Goal: Task Accomplishment & Management: Use online tool/utility

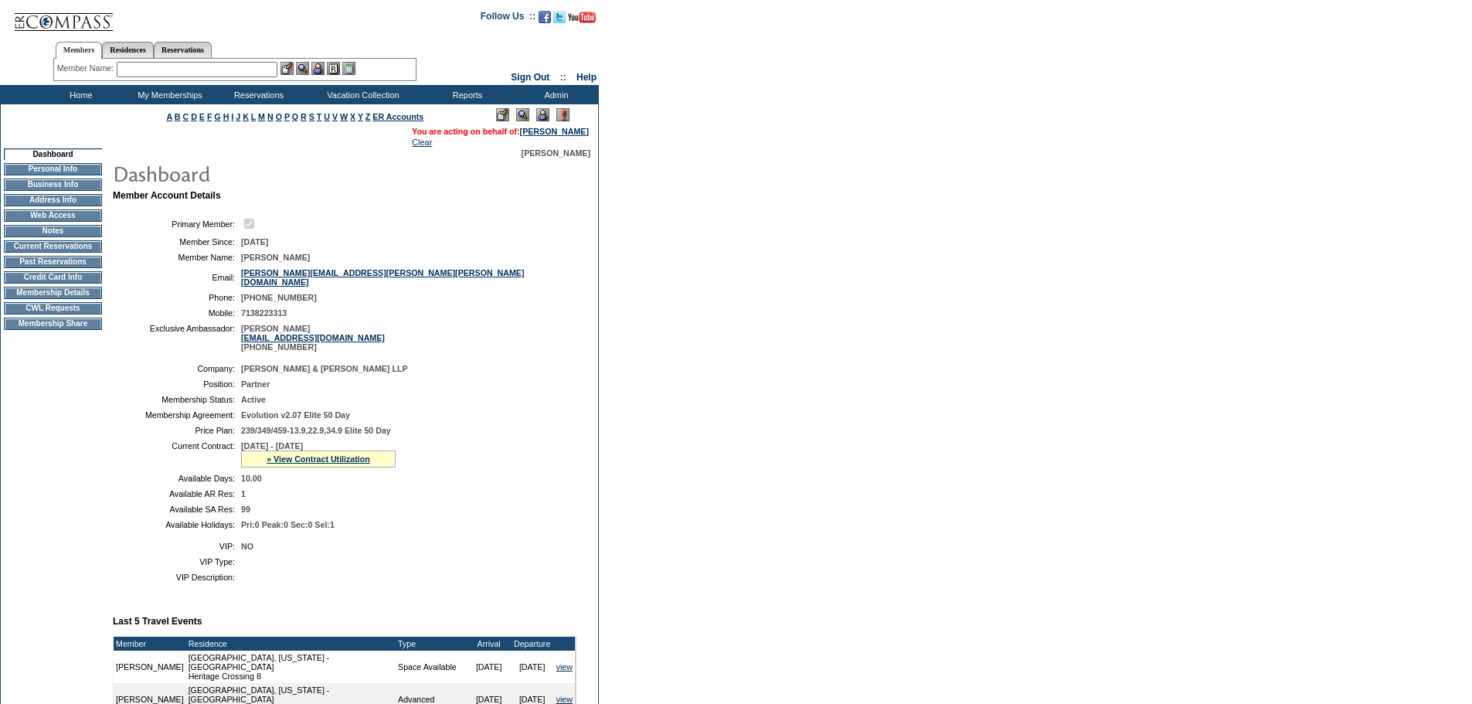
click at [40, 299] on td "Membership Details" at bounding box center [53, 293] width 98 height 12
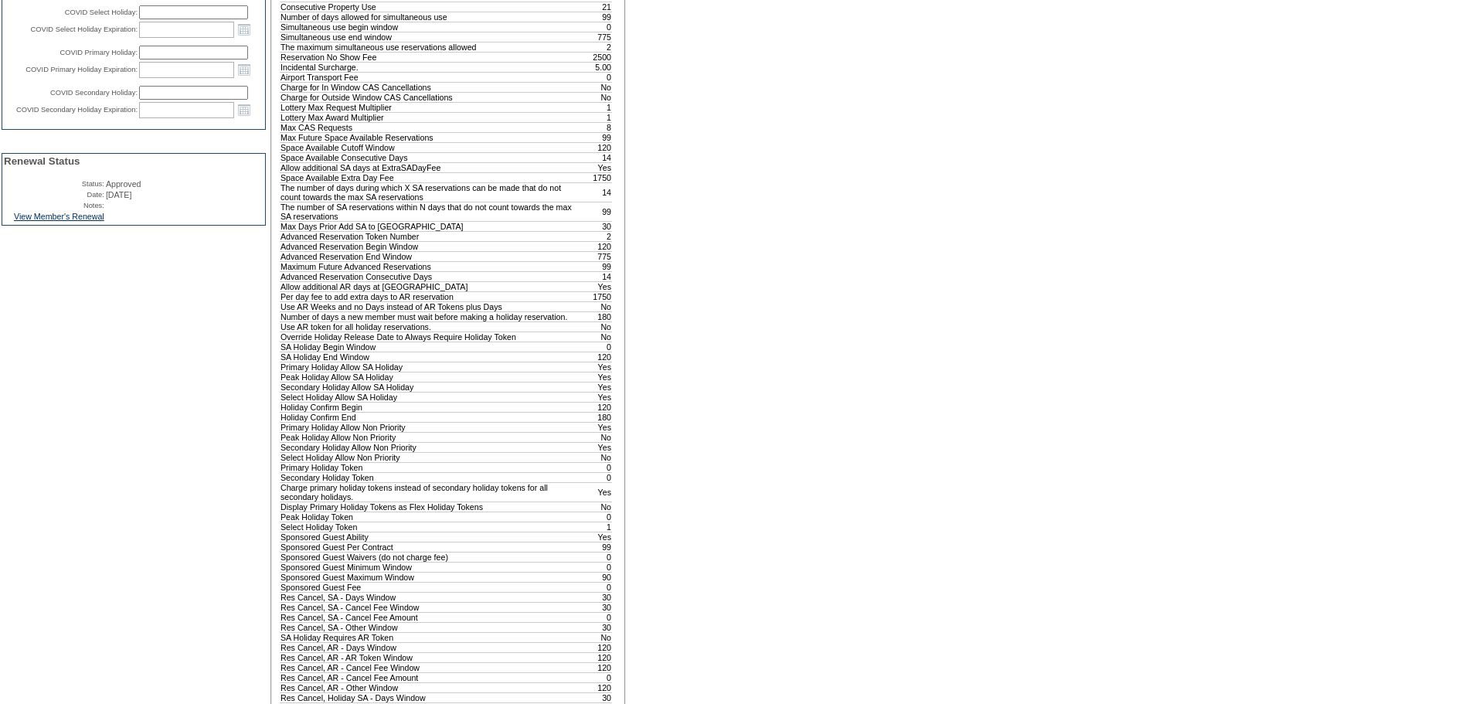
scroll to position [761, 0]
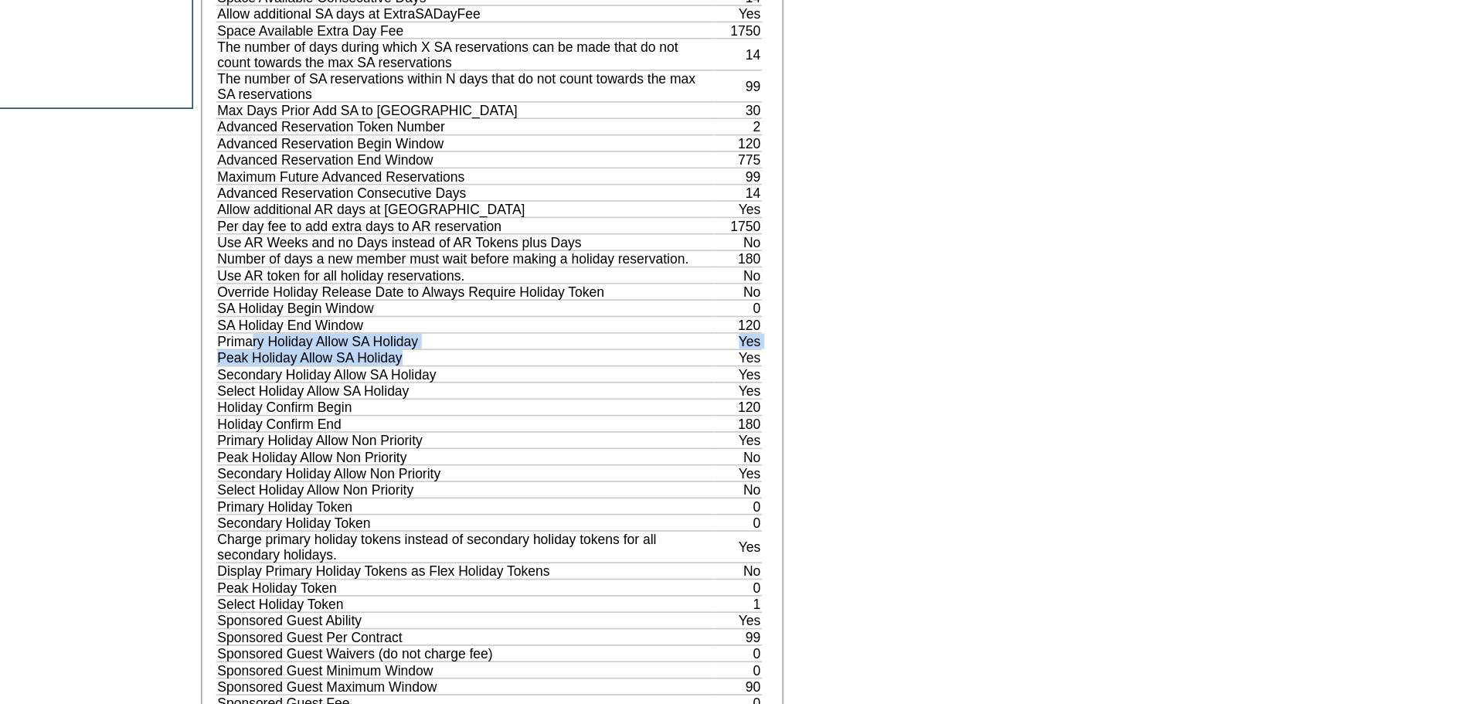
drag, startPoint x: 427, startPoint y: 447, endPoint x: 304, endPoint y: 439, distance: 123.9
click at [304, 439] on tbody "Description Value Reservation Days Number 20 Total Plan Days 0 Contract Electio…" at bounding box center [445, 522] width 331 height 1163
click at [346, 421] on td "Holiday Confirm End" at bounding box center [431, 416] width 303 height 10
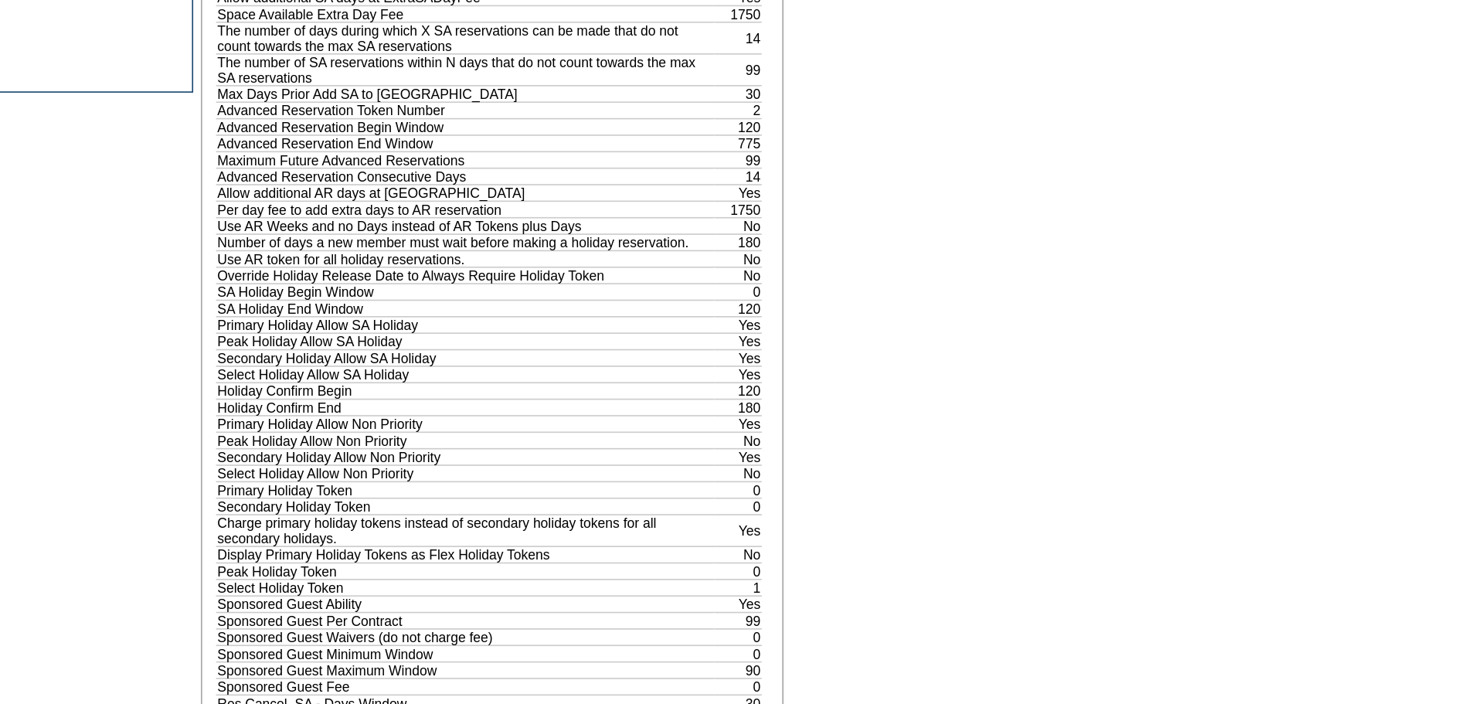
click at [324, 381] on td "Peak Holiday Allow SA Holiday" at bounding box center [431, 376] width 303 height 10
click at [359, 401] on td "Select Holiday Allow SA Holiday" at bounding box center [431, 396] width 303 height 10
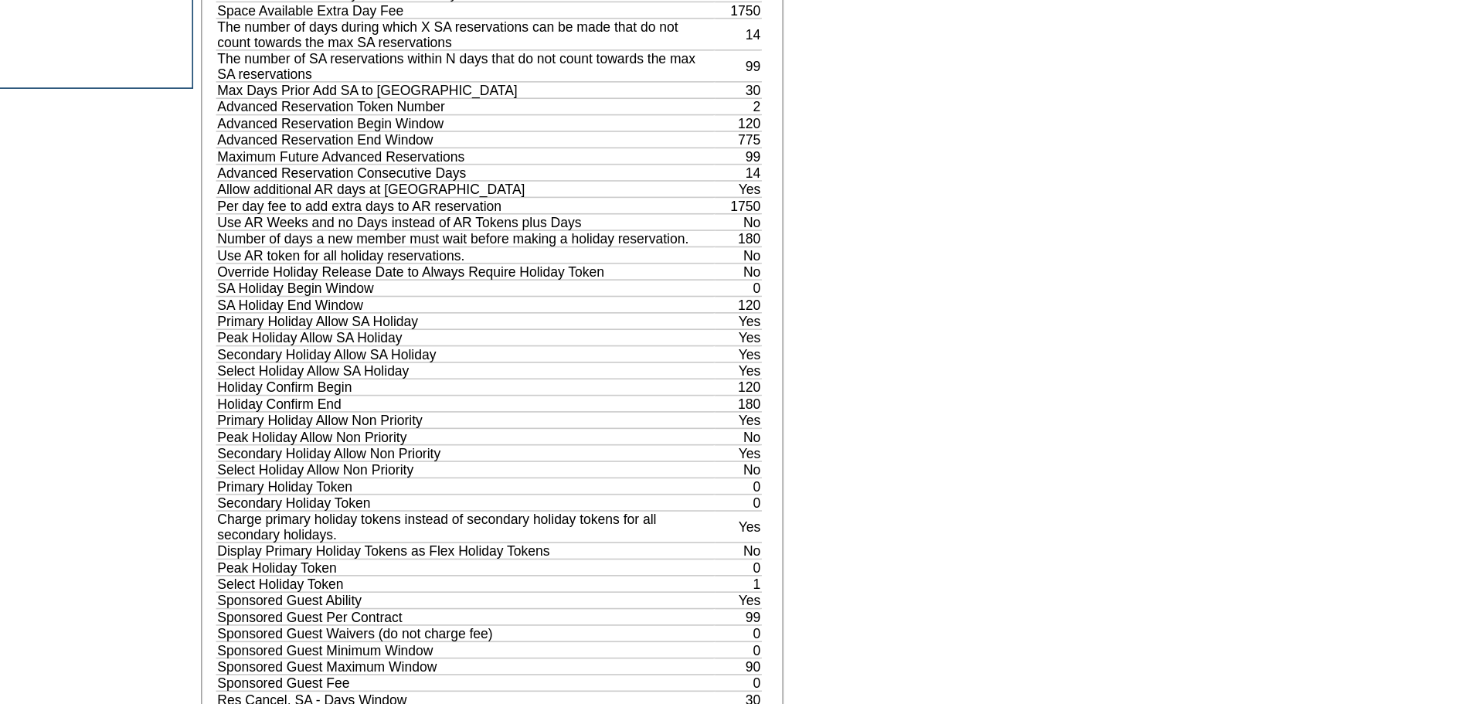
click at [346, 431] on td "Primary Holiday Allow Non Priority" at bounding box center [431, 426] width 303 height 10
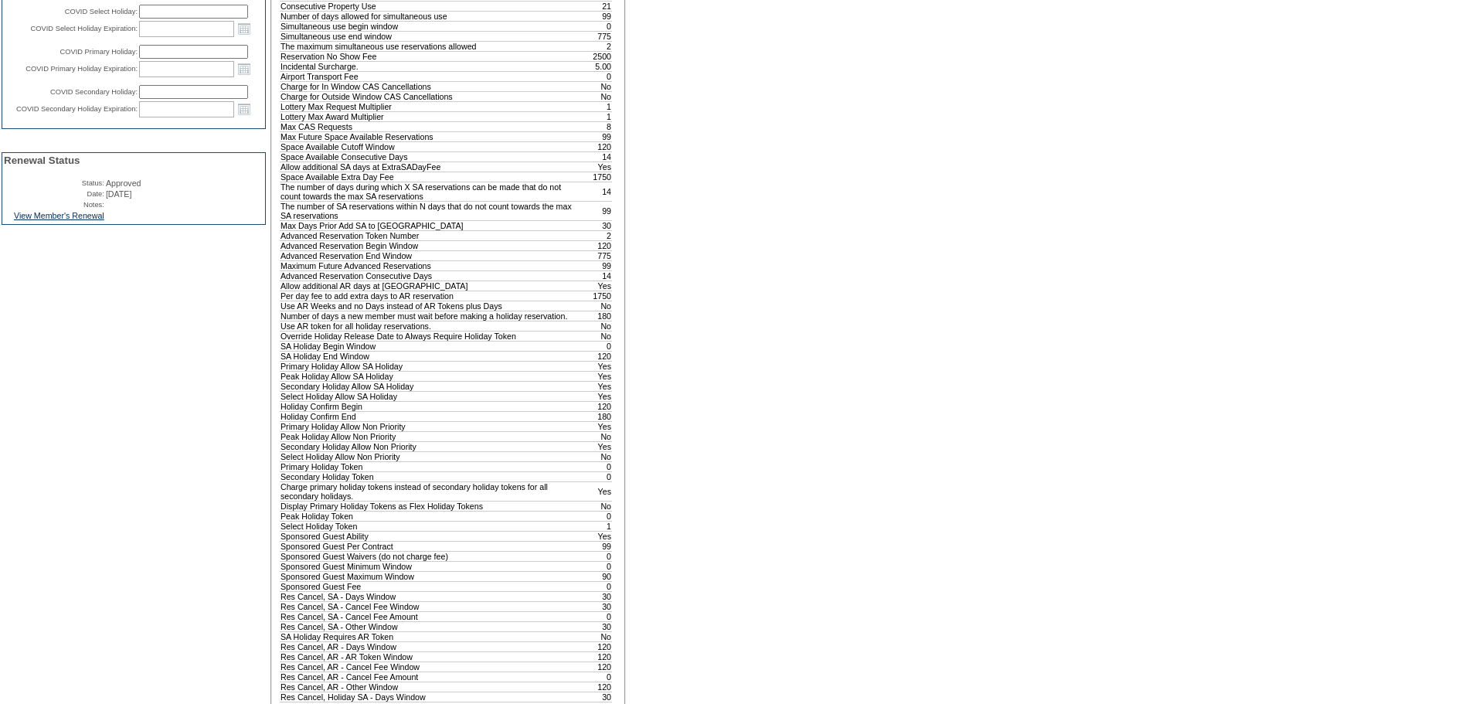
scroll to position [0, 0]
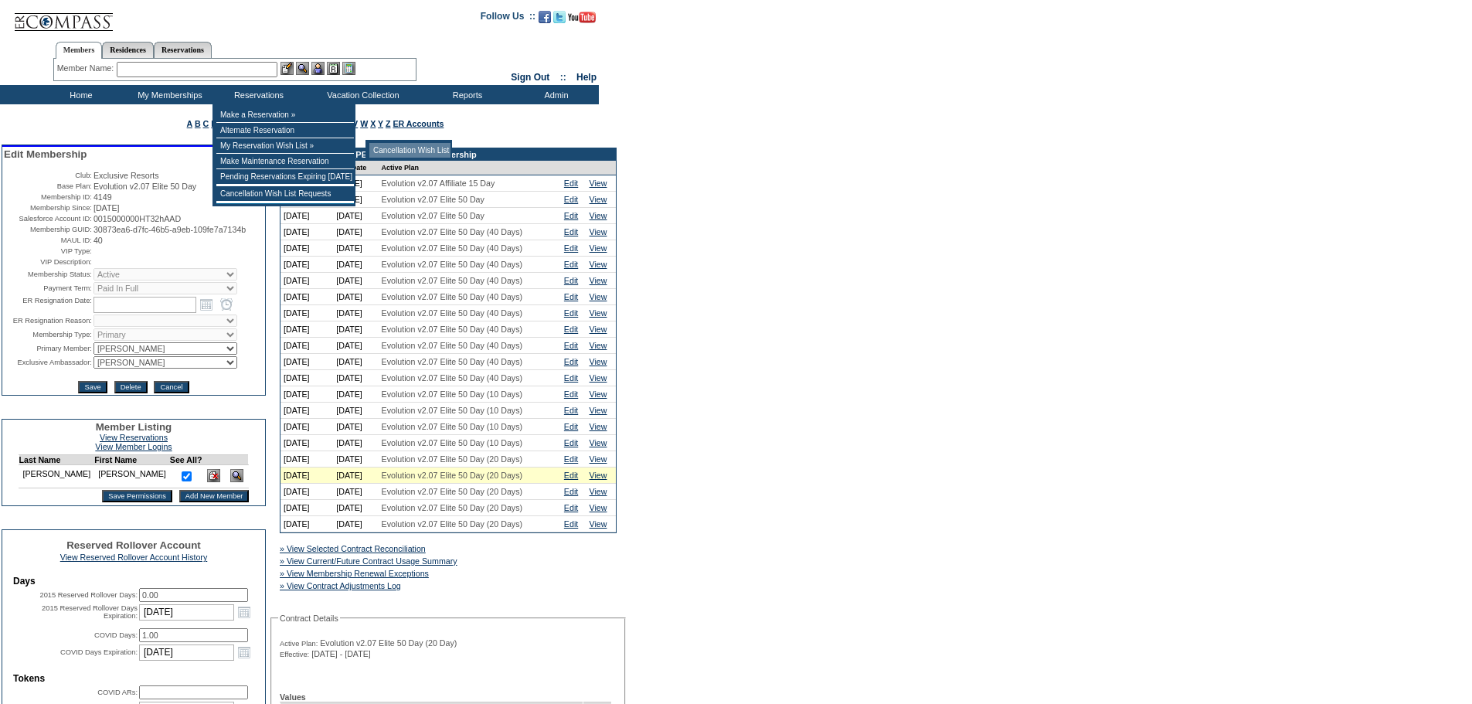
click at [386, 146] on td "Cancellation Wish List" at bounding box center [409, 150] width 81 height 15
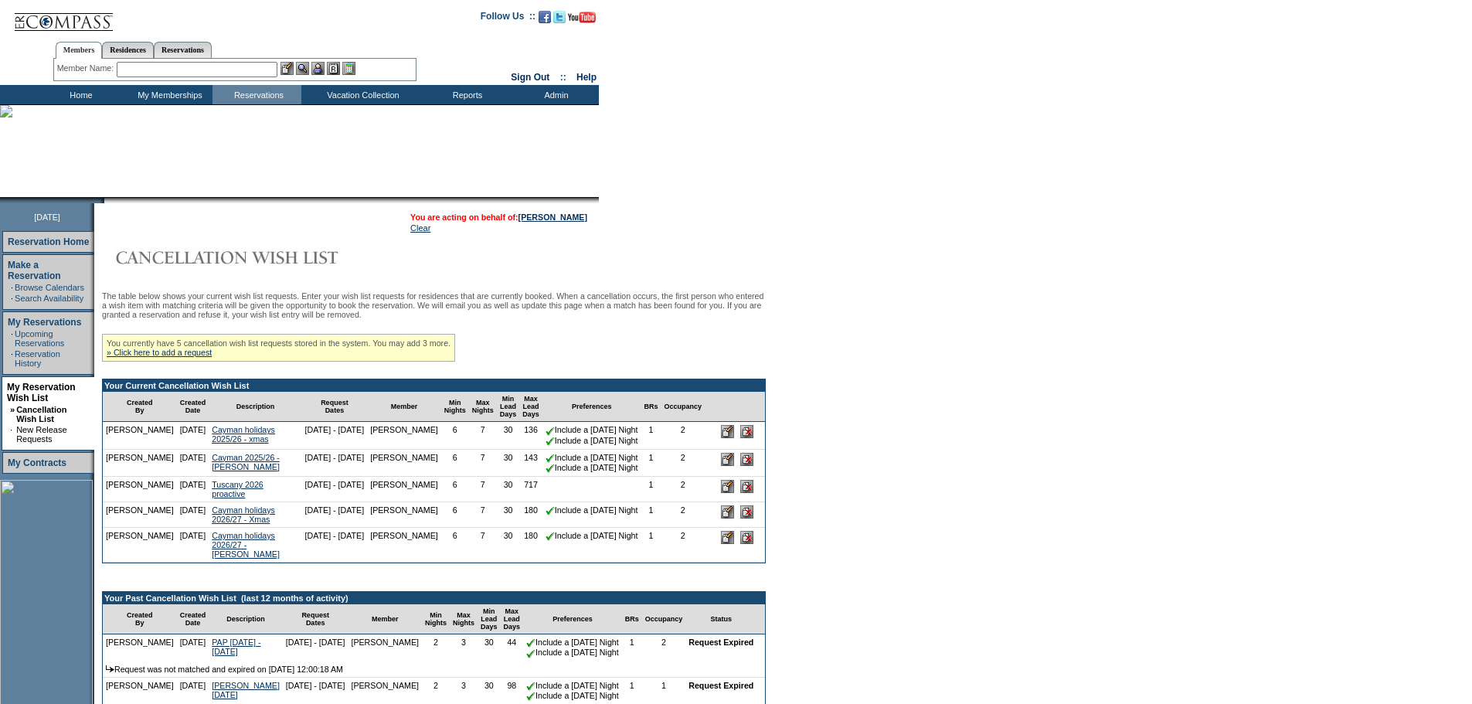
scroll to position [45, 0]
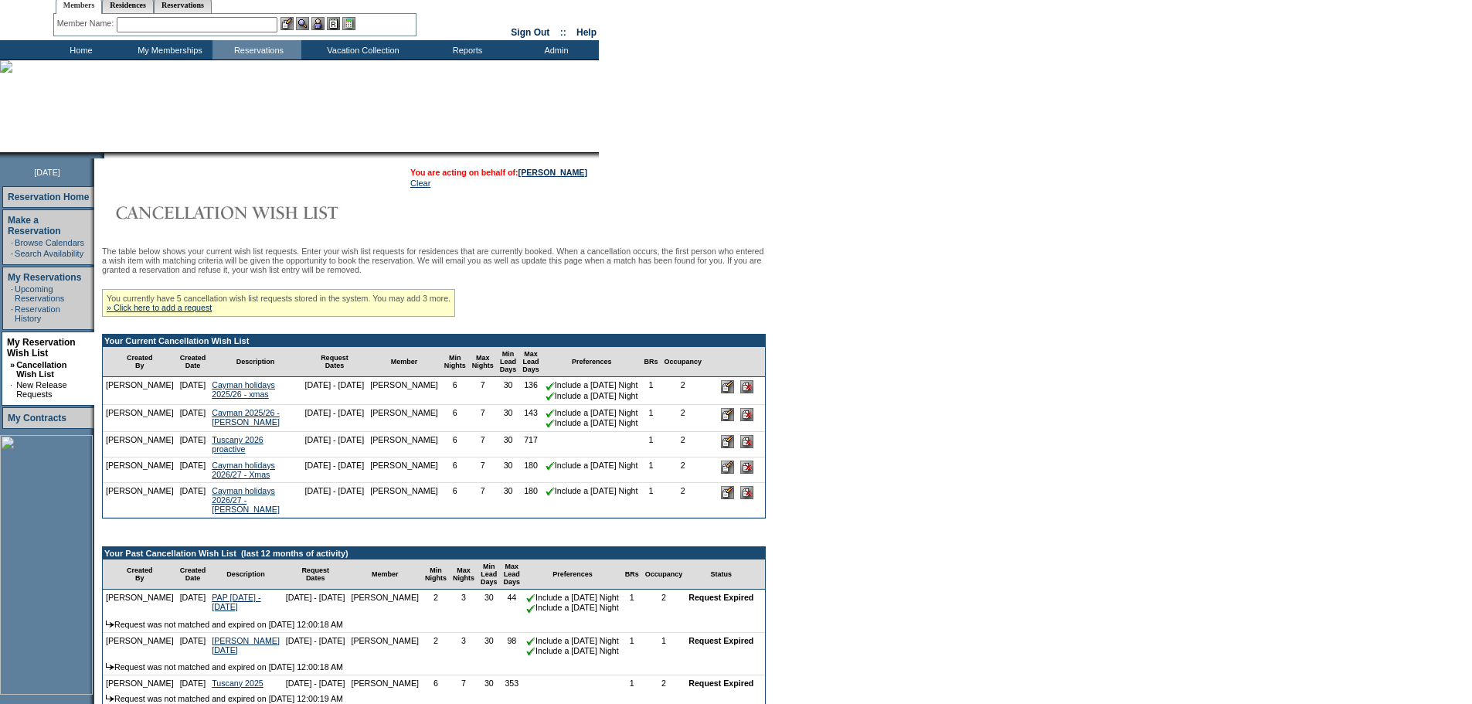
click at [583, 294] on div "The table below shows your current wish list requests. Enter your wish list req…" at bounding box center [434, 538] width 664 height 584
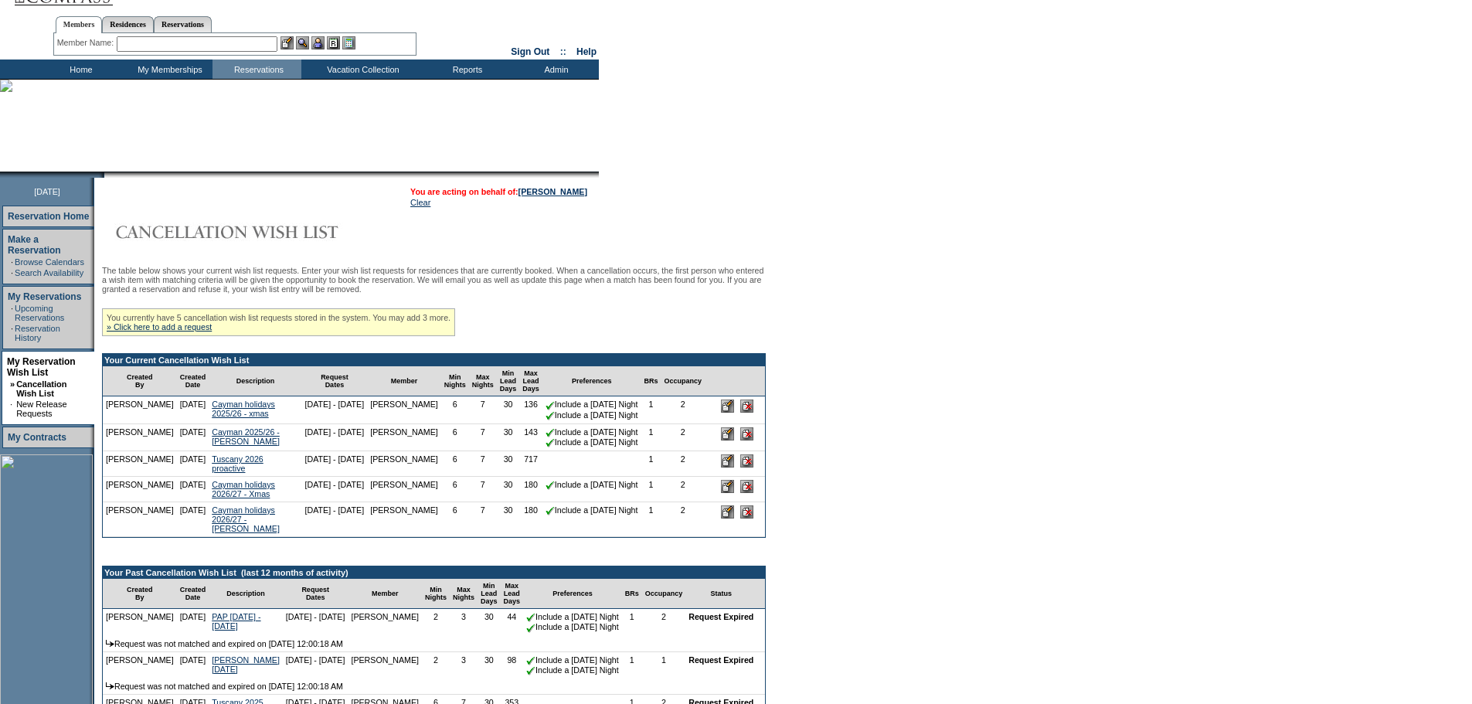
scroll to position [24, 0]
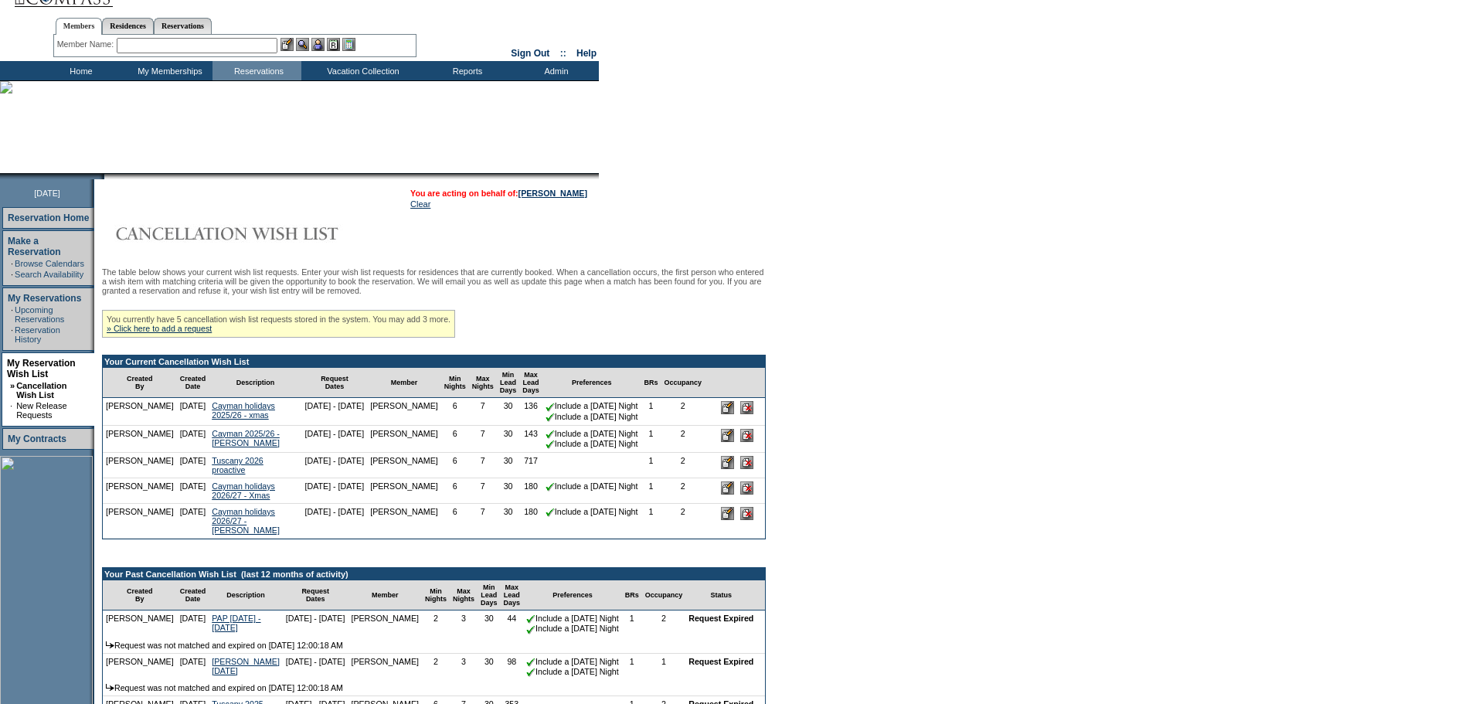
click at [410, 271] on div "The table below shows your current wish list requests. Enter your wish list req…" at bounding box center [434, 559] width 664 height 584
click at [174, 333] on link "» Click here to add a request" at bounding box center [159, 328] width 105 height 9
